Goal: Book appointment/travel/reservation

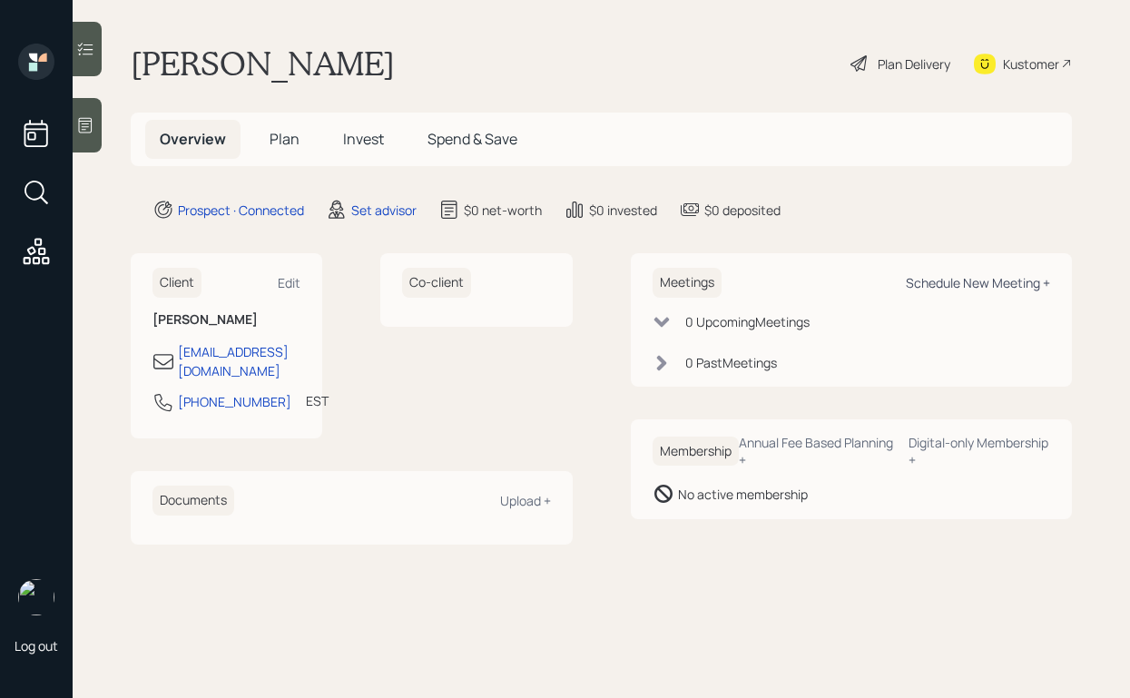
click at [962, 280] on div "Schedule New Meeting +" at bounding box center [978, 282] width 144 height 17
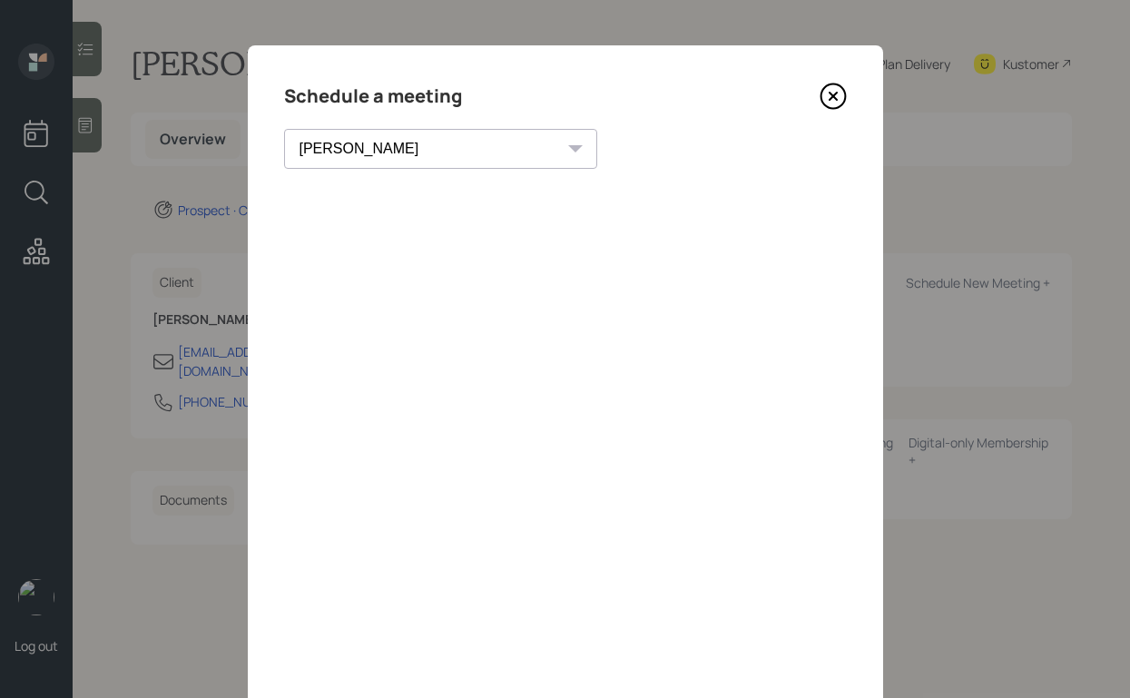
click at [358, 151] on select "[PERSON_NAME] [PERSON_NAME] [PERSON_NAME] [PERSON_NAME] [PERSON_NAME] [PERSON_N…" at bounding box center [440, 149] width 313 height 40
click at [284, 129] on select "Theresa Spinello Matthew Burke Xavier Ross Eitan Bar-David Ian Yamey Trevor Nel…" at bounding box center [440, 149] width 313 height 40
click at [408, 157] on select "Theresa Spinello Matthew Burke Xavier Ross Eitan Bar-David Ian Yamey Trevor Nel…" at bounding box center [424, 149] width 281 height 40
click at [284, 129] on select "Theresa Spinello Matthew Burke Xavier Ross Eitan Bar-David Ian Yamey Trevor Nel…" at bounding box center [424, 149] width 281 height 40
click at [339, 143] on select "Theresa Spinello Matthew Burke Xavier Ross Eitan Bar-David Ian Yamey Trevor Nel…" at bounding box center [424, 149] width 281 height 40
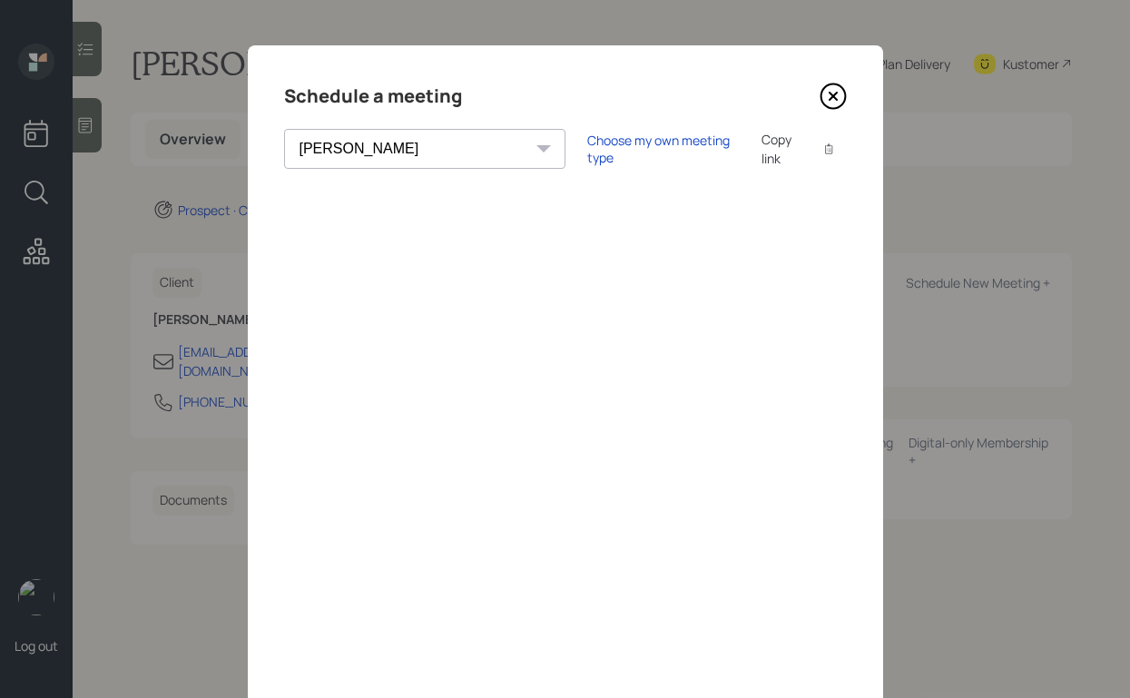
select select "59554aeb-d739-4552-90b9-0d27d70b4bf7"
click at [284, 129] on select "Theresa Spinello Matthew Burke Xavier Ross Eitan Bar-David Ian Yamey Trevor Nel…" at bounding box center [424, 149] width 281 height 40
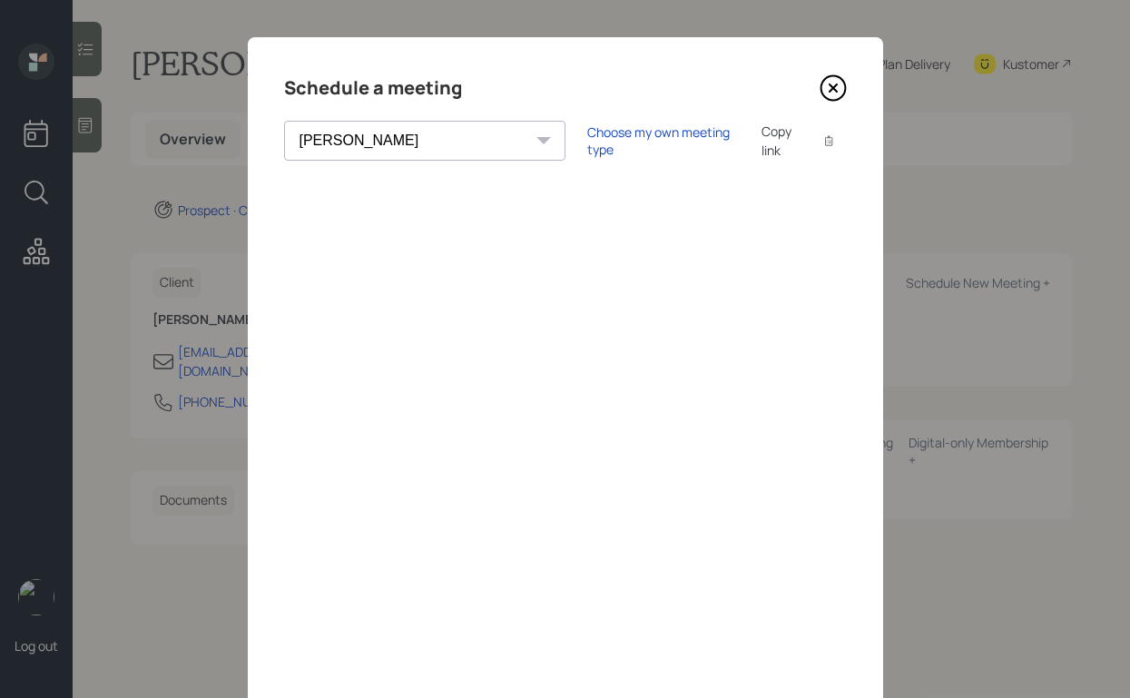
scroll to position [7, 0]
click at [823, 96] on icon at bounding box center [832, 89] width 25 height 25
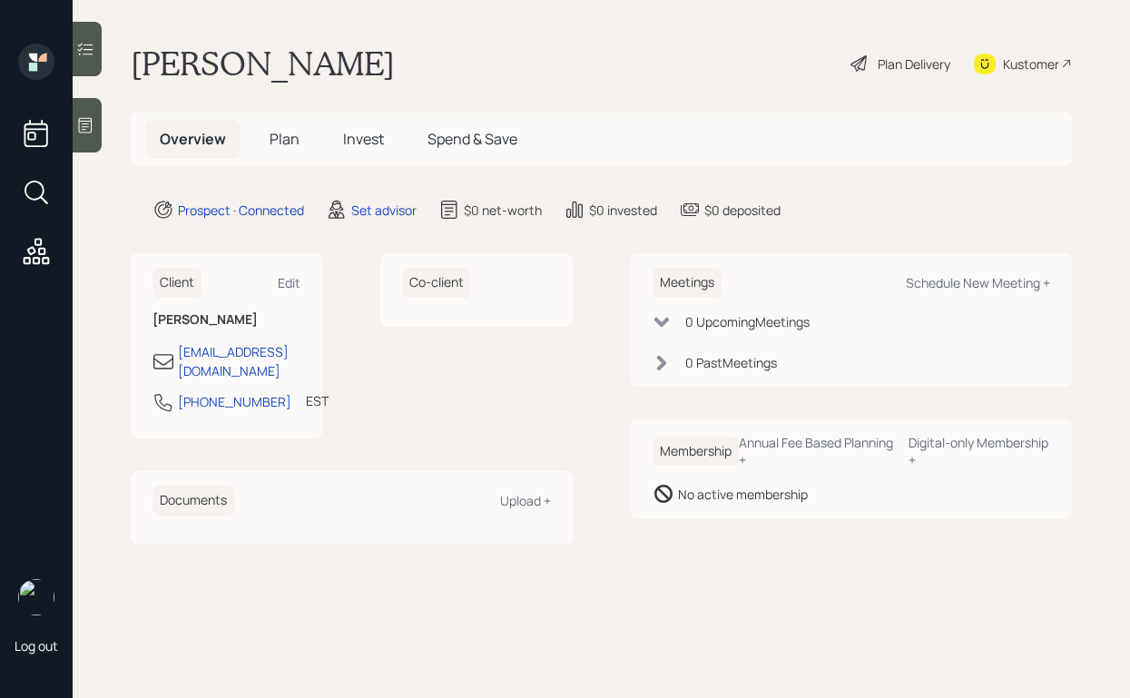
click at [88, 121] on icon at bounding box center [86, 125] width 14 height 15
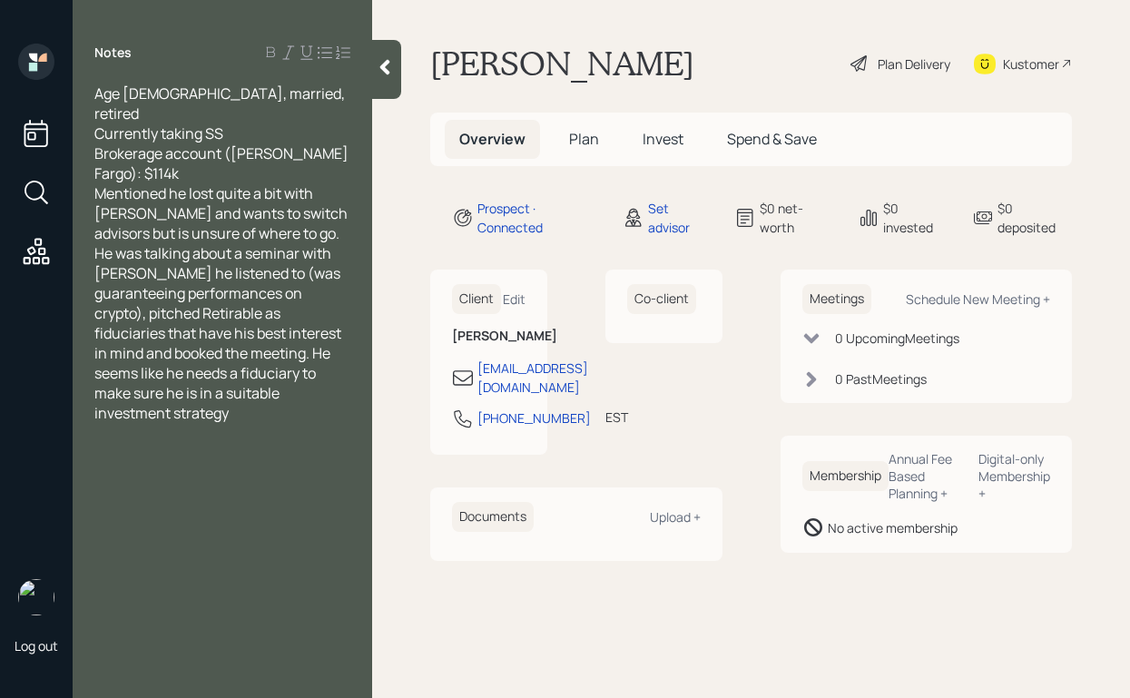
click at [326, 160] on div "Brokerage account (Wells Fargo): $114k" at bounding box center [222, 163] width 256 height 40
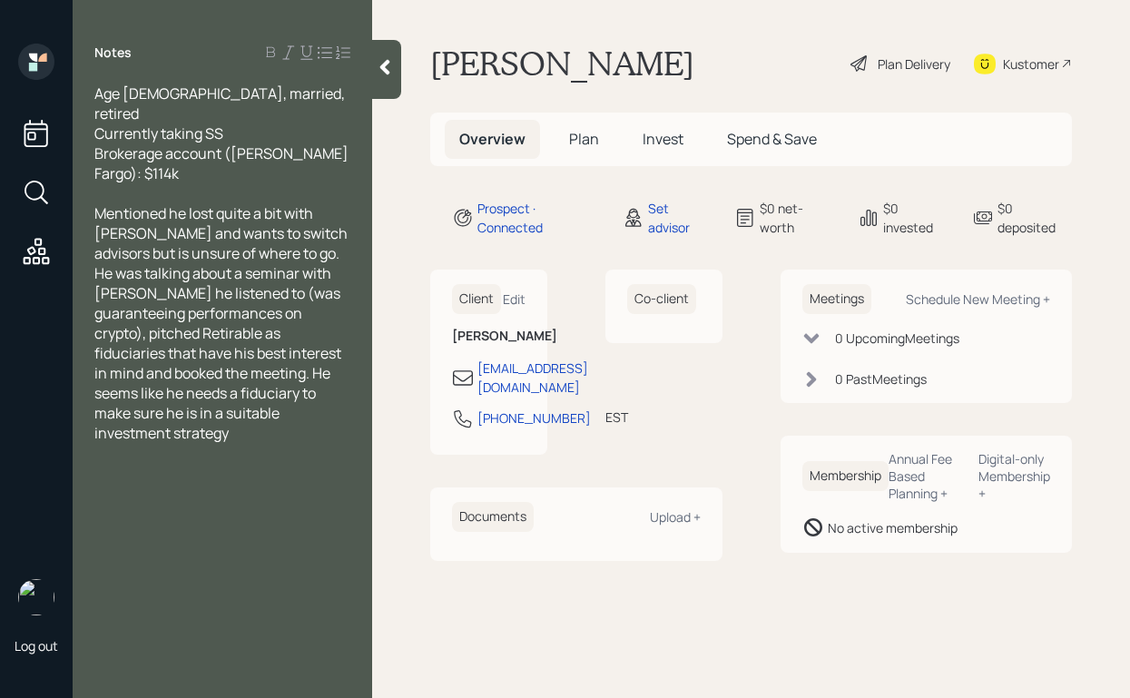
click at [381, 74] on icon at bounding box center [385, 67] width 18 height 18
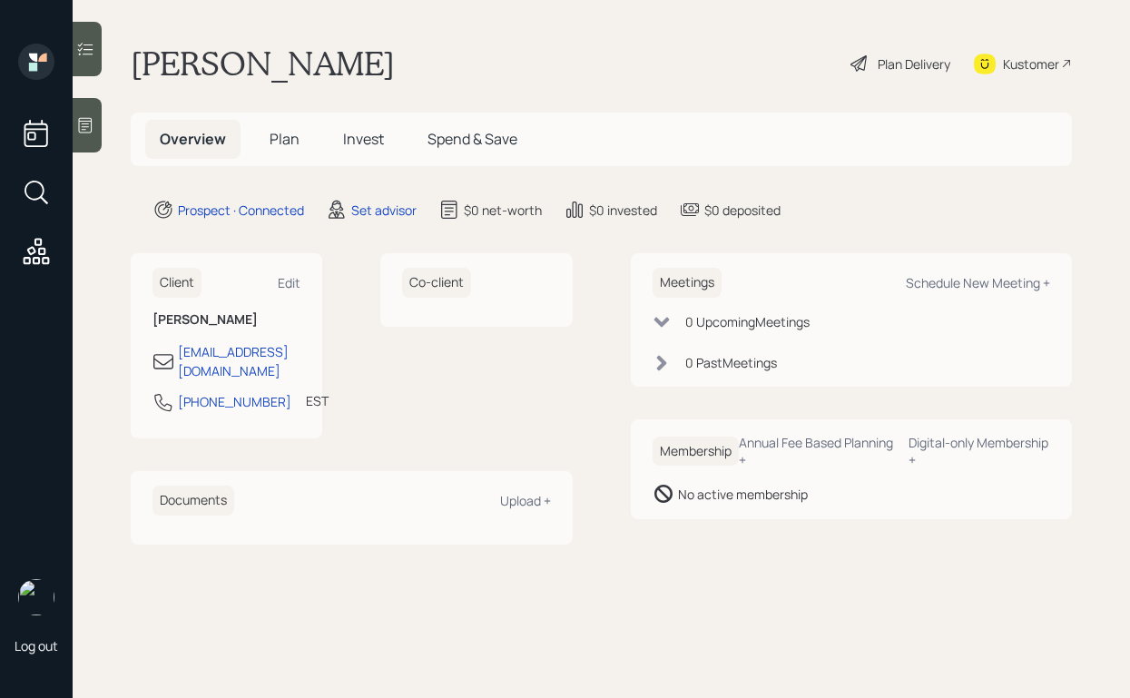
click at [90, 127] on icon at bounding box center [85, 125] width 18 height 18
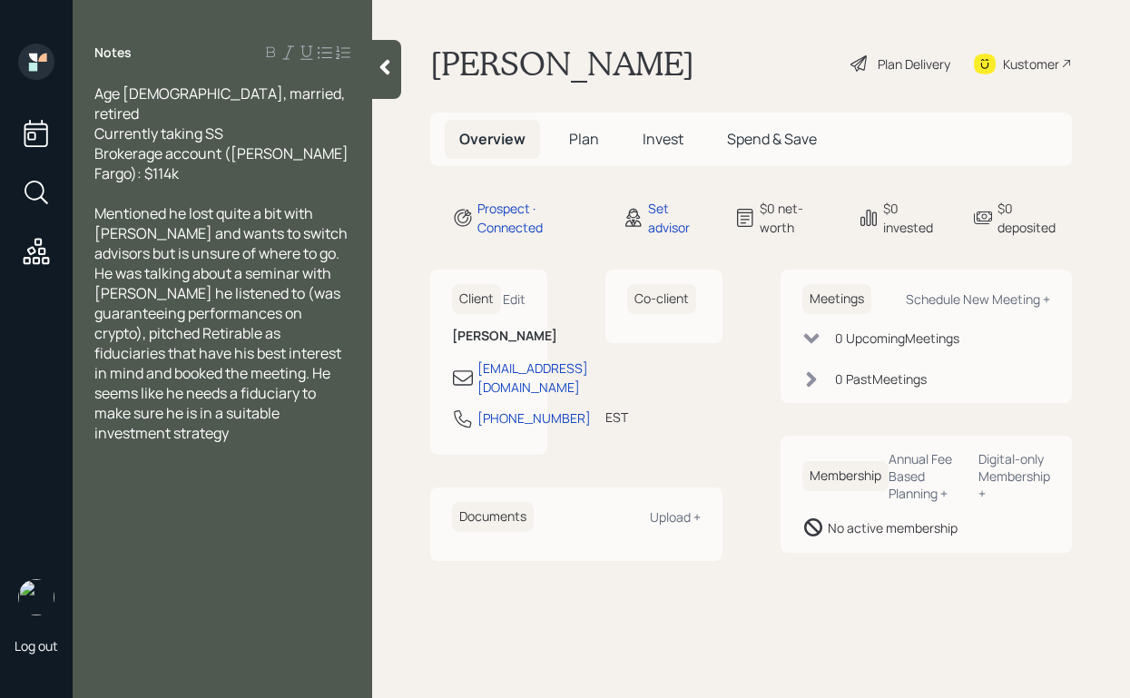
click at [385, 60] on icon at bounding box center [385, 67] width 18 height 18
